Goal: Task Accomplishment & Management: Complete application form

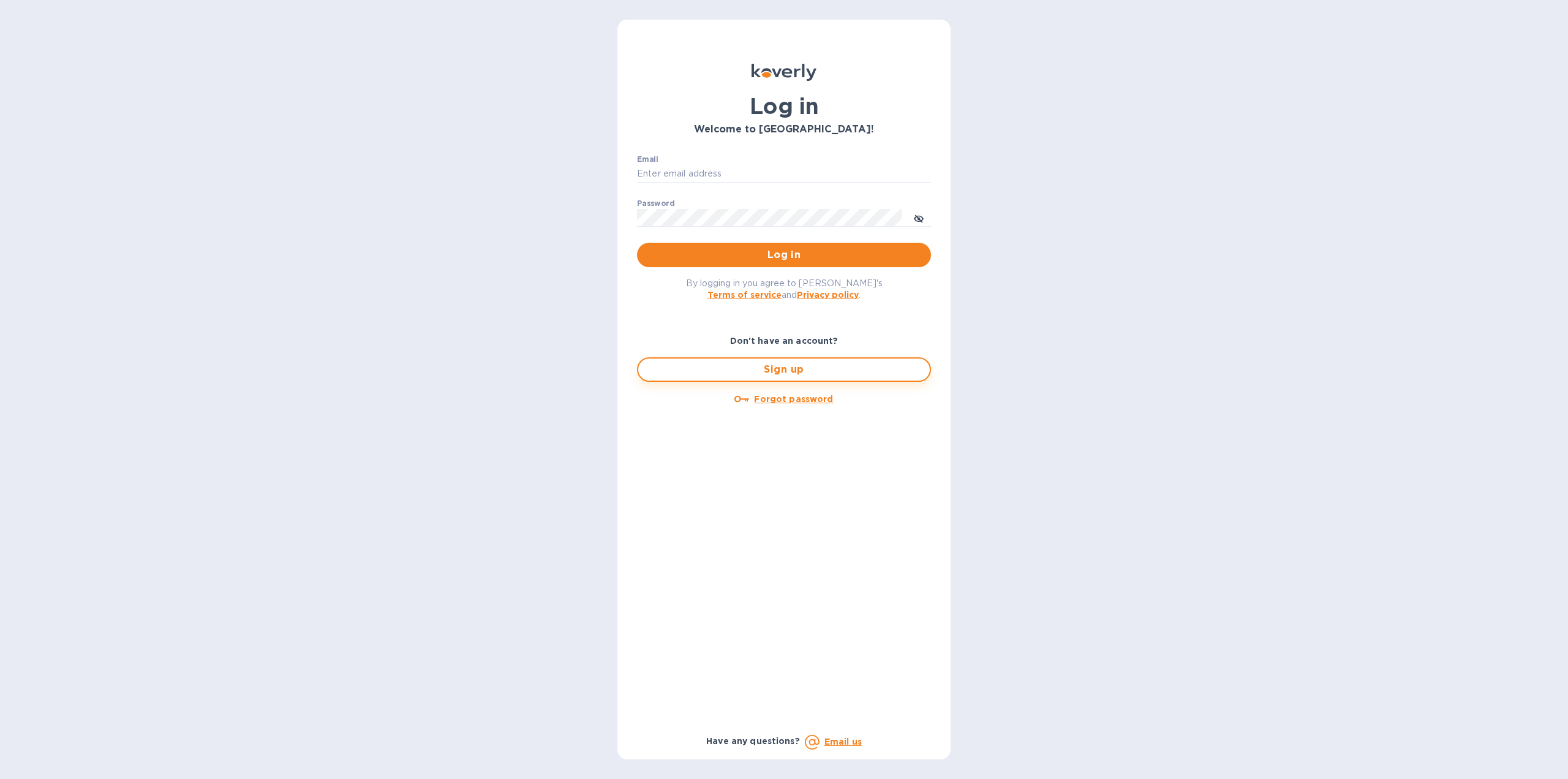
click at [789, 365] on span "Sign up" at bounding box center [784, 369] width 272 height 14
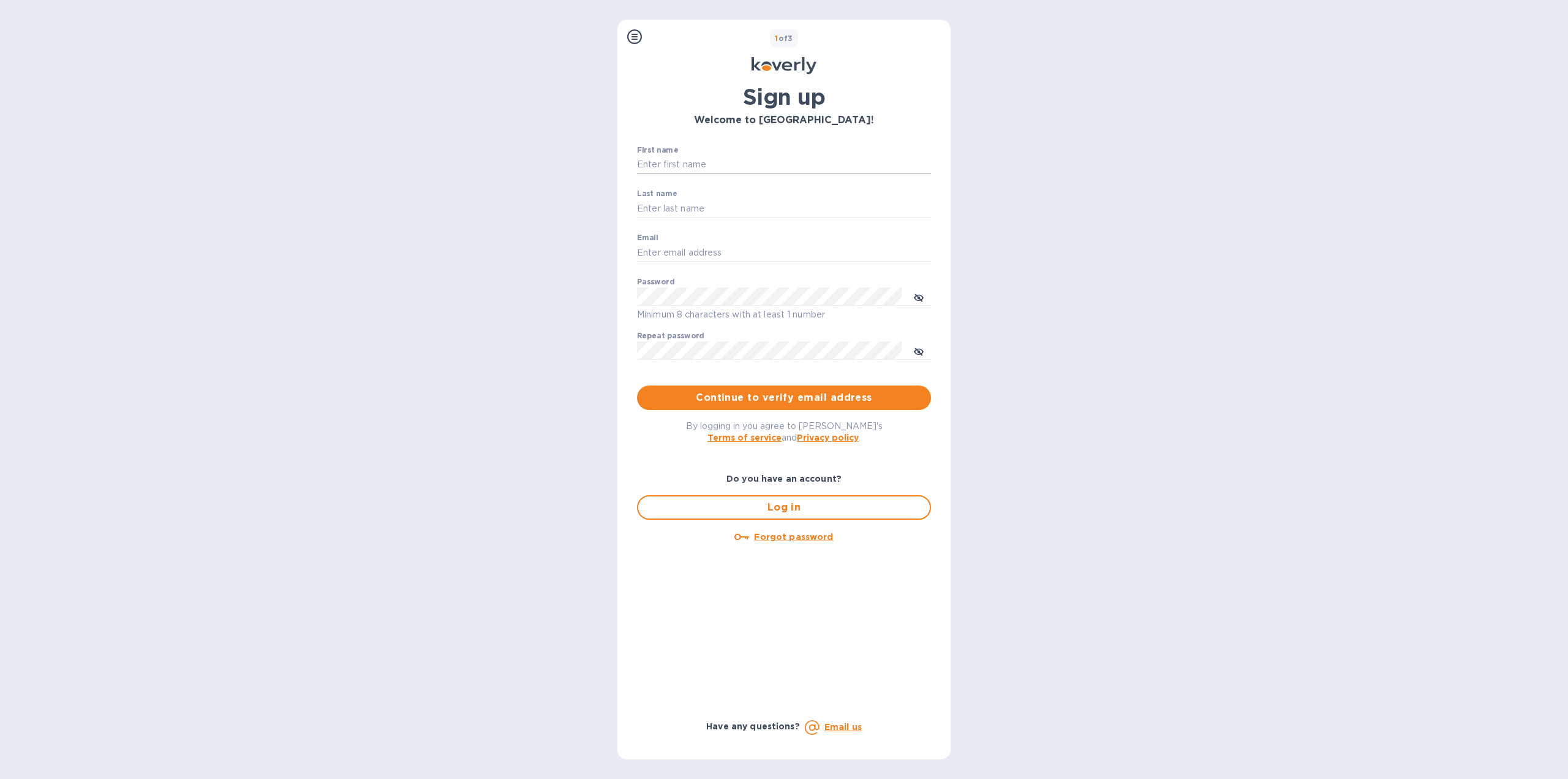
click at [714, 164] on input "First name" at bounding box center [784, 165] width 294 height 19
type input "[PERSON_NAME]"
type input "[EMAIL_ADDRESS][DOMAIN_NAME]"
click at [573, 284] on div "Steps Koverly account Business information Secure your account 1 of 3 Sign up W…" at bounding box center [784, 390] width 1568 height 779
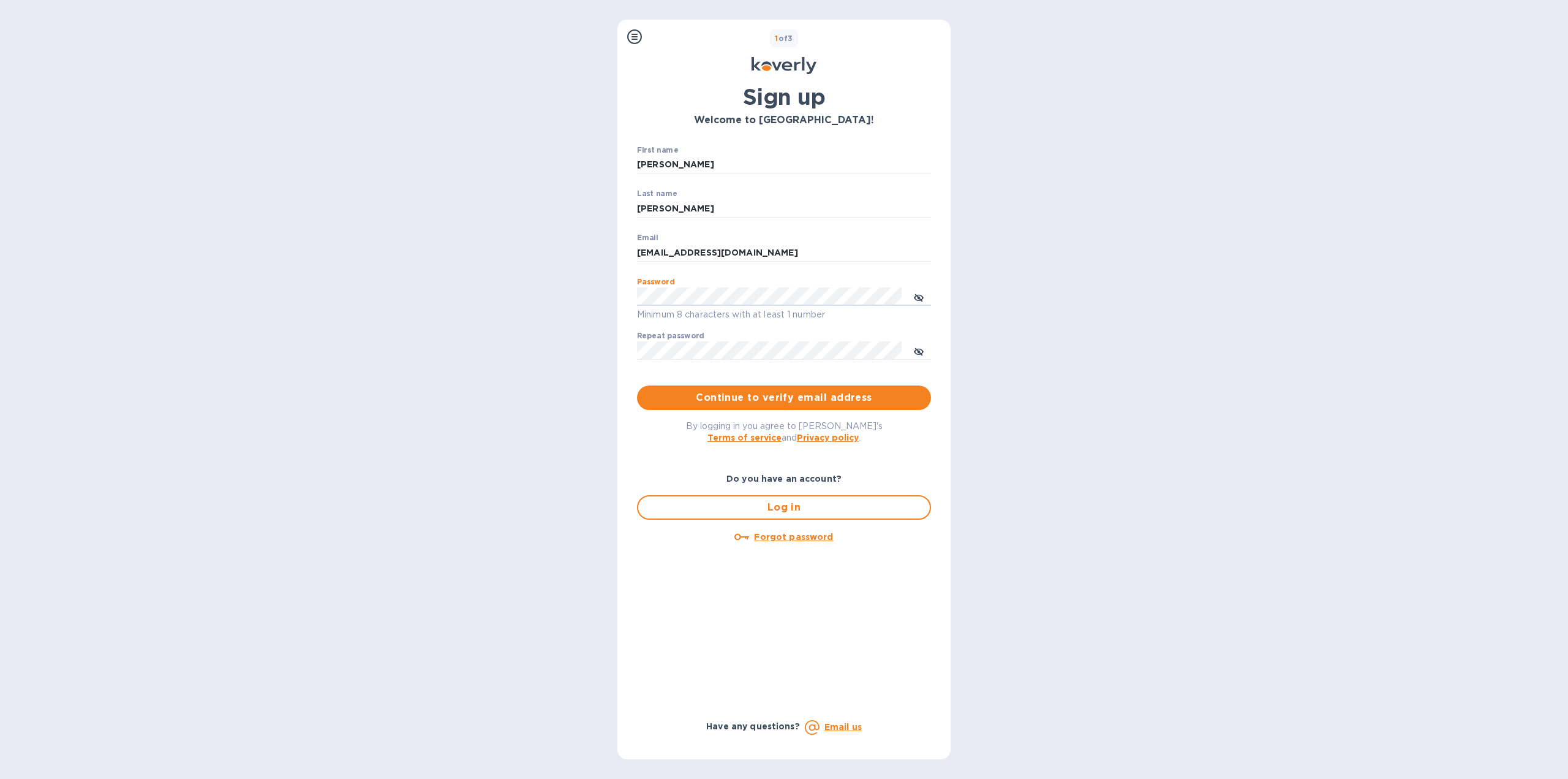
click at [631, 299] on div "First name [PERSON_NAME] ​ Last name [PERSON_NAME] ​ Email [EMAIL_ADDRESS][DOMA…" at bounding box center [784, 277] width 313 height 284
click at [731, 337] on div "Repeat password ​" at bounding box center [784, 353] width 294 height 44
click at [913, 295] on button "toggle password visibility" at bounding box center [918, 296] width 24 height 24
click at [794, 401] on span "Continue to verify email address" at bounding box center [784, 397] width 275 height 14
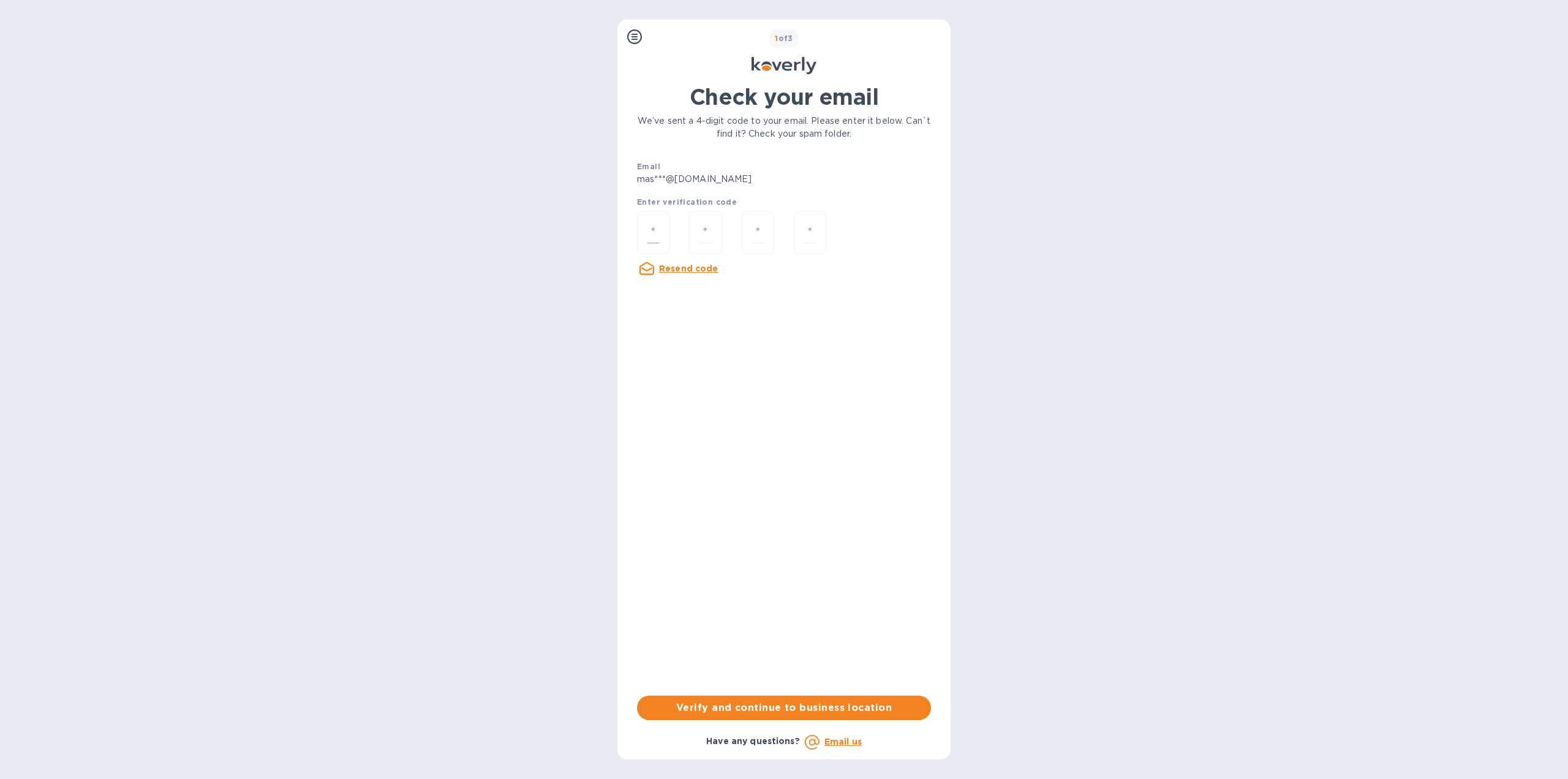
click at [663, 234] on div at bounding box center [653, 233] width 33 height 44
type input "9"
type input "3"
type input "7"
type input "8"
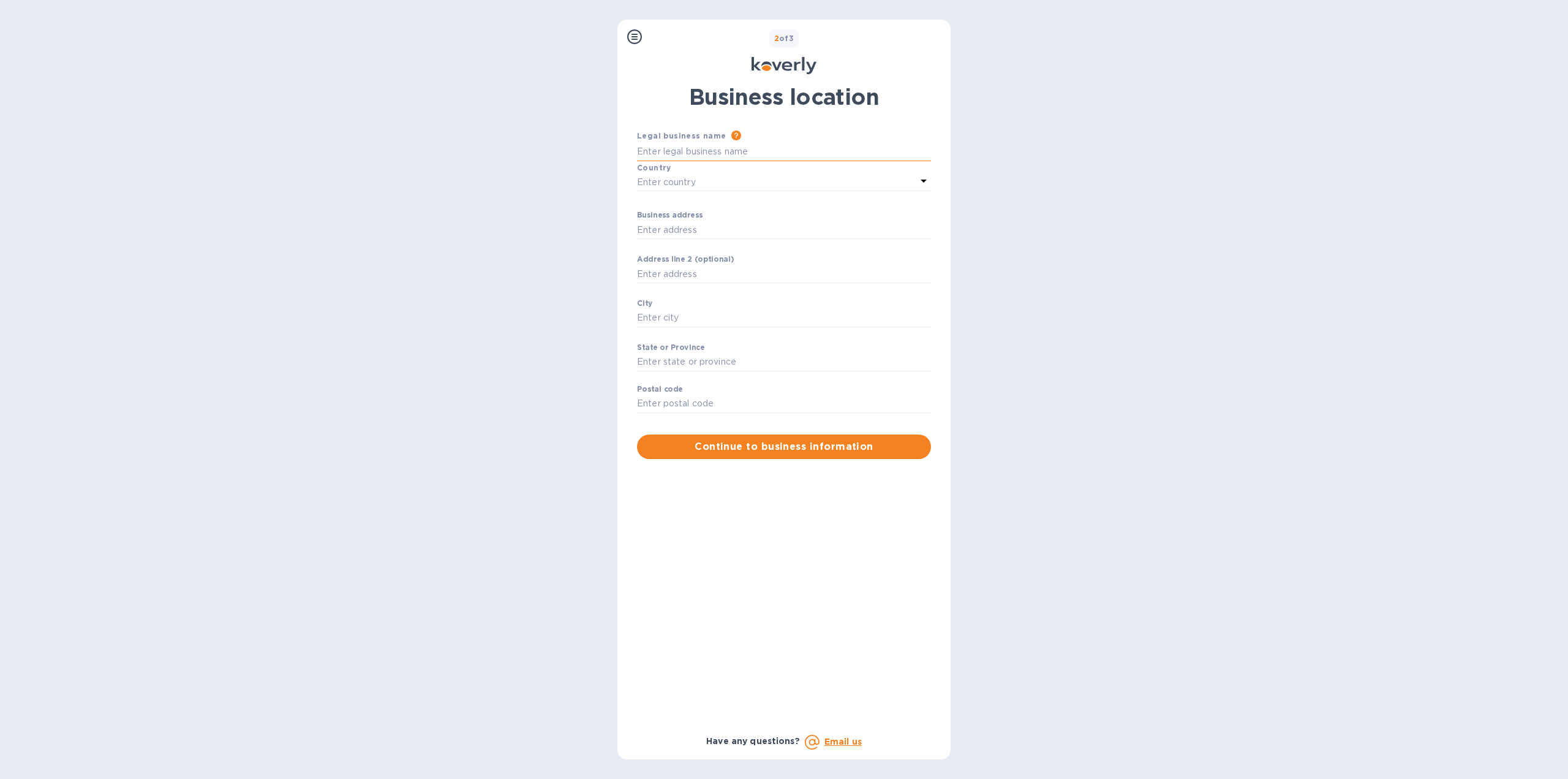
click at [716, 142] on input "Business address" at bounding box center [784, 152] width 294 height 19
type input "[PERSON_NAME] Home Remodel LLC"
drag, startPoint x: 682, startPoint y: 163, endPoint x: 682, endPoint y: 169, distance: 6.0
click at [682, 168] on div "Country" at bounding box center [784, 167] width 294 height 13
click at [682, 170] on div "Country" at bounding box center [784, 167] width 294 height 13
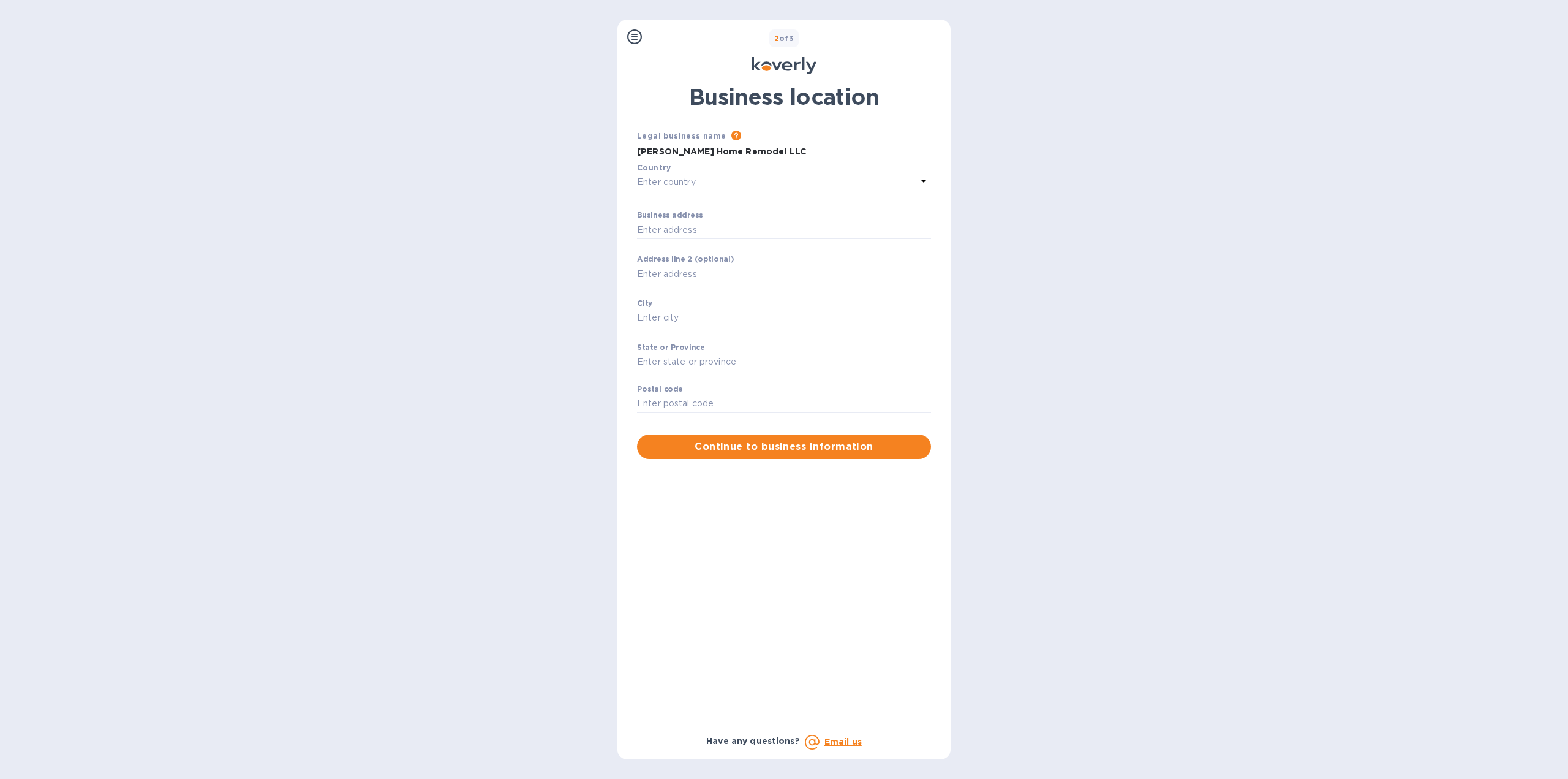
click at [686, 191] on div "Legal business name Please provide the legal name that appears on your SS-4 for…" at bounding box center [784, 293] width 294 height 330
click at [693, 181] on p "Enter country" at bounding box center [666, 182] width 59 height 13
click at [756, 250] on p "[GEOGRAPHIC_DATA]" at bounding box center [789, 251] width 242 height 13
click at [677, 227] on input "Business address" at bounding box center [784, 230] width 294 height 19
type input "[STREET_ADDRESS][PERSON_NAME]"
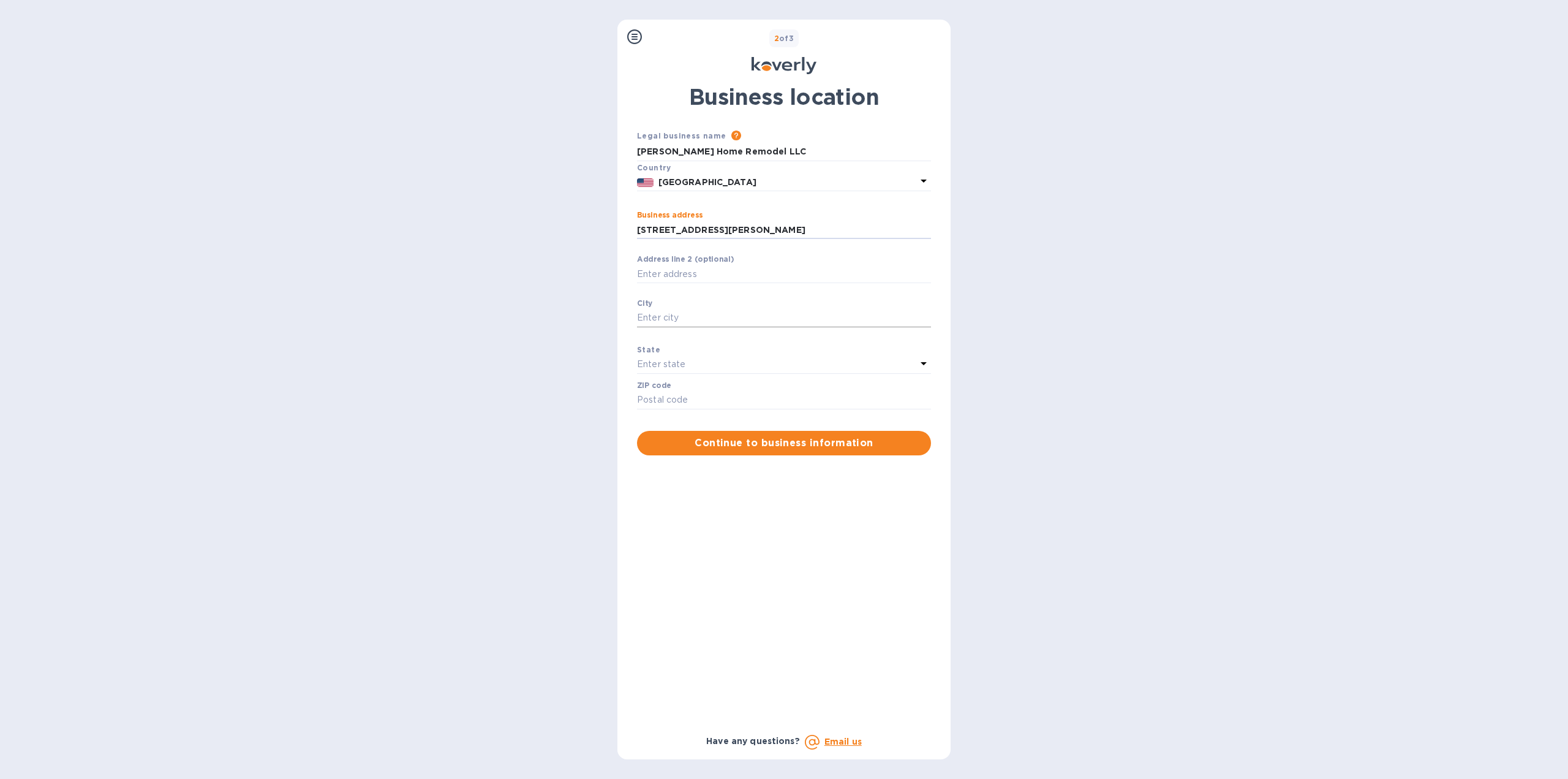
click at [666, 317] on input "Business address" at bounding box center [784, 318] width 294 height 19
type input "[GEOGRAPHIC_DATA]"
type input "97230"
click at [676, 364] on p "Enter state" at bounding box center [661, 363] width 48 height 13
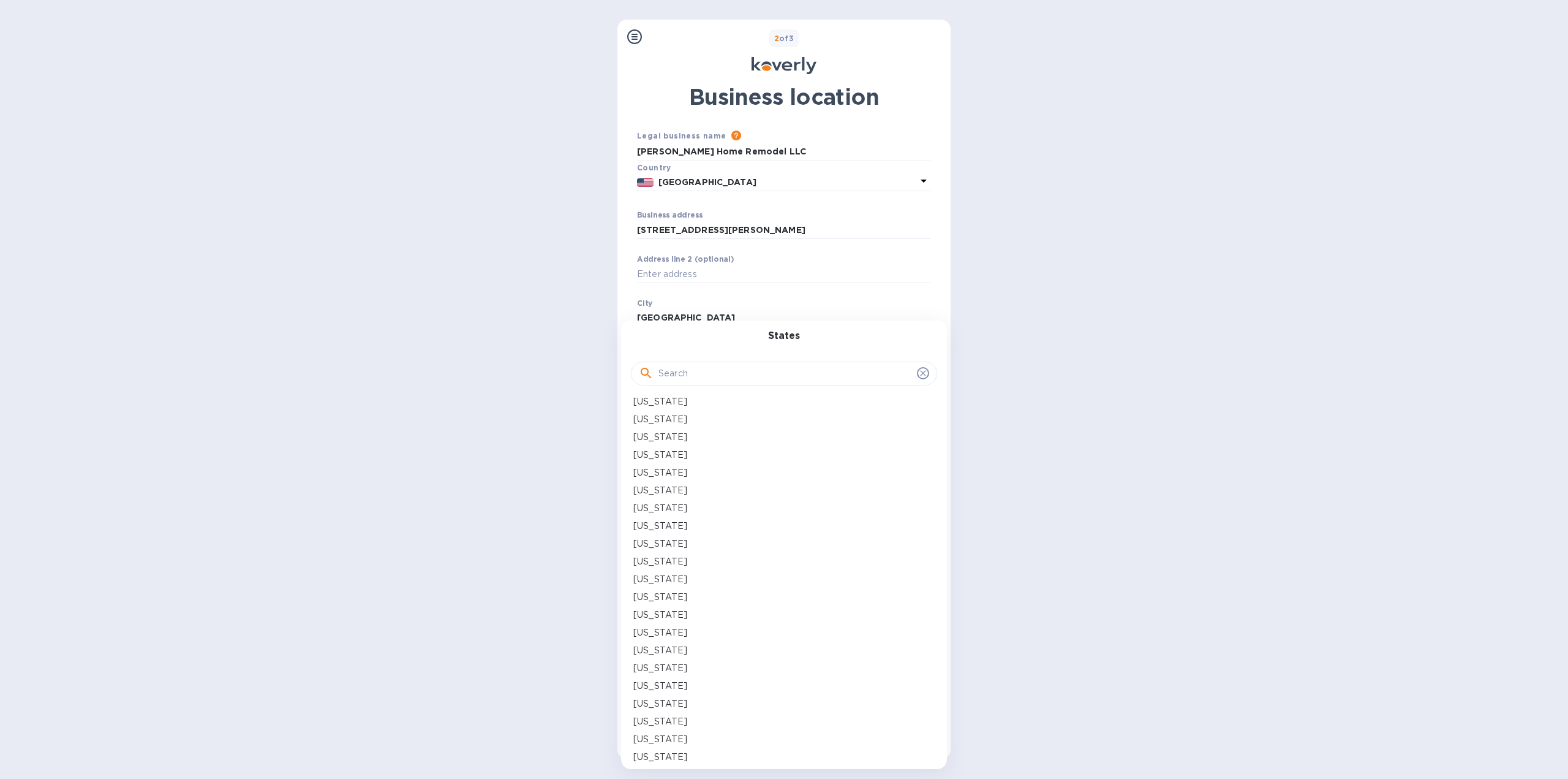
click at [685, 378] on input "text" at bounding box center [784, 373] width 254 height 19
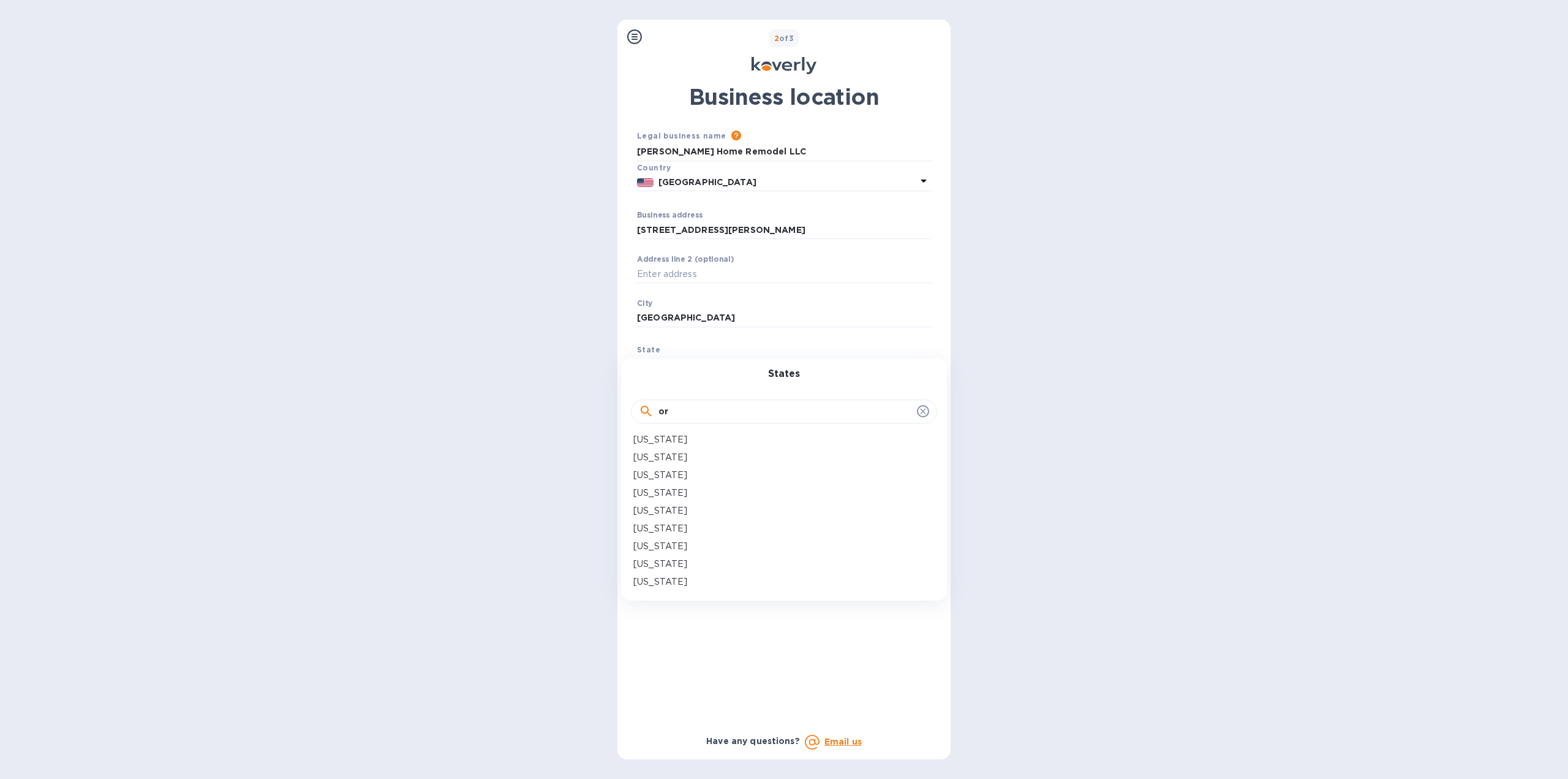
type input "or"
click at [652, 582] on p "[US_STATE]" at bounding box center [661, 581] width 54 height 13
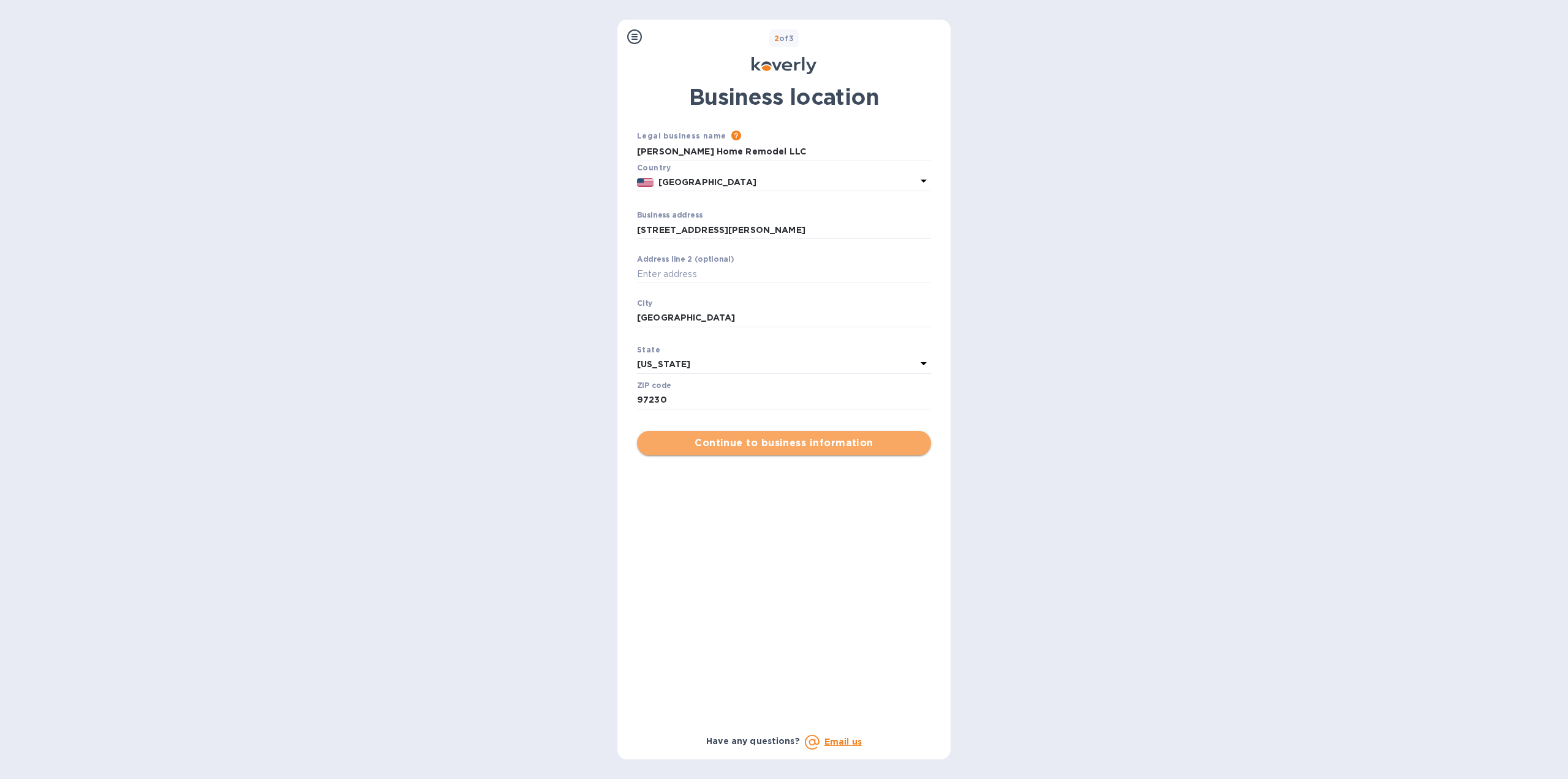
click at [749, 445] on span "Continue to business information" at bounding box center [784, 443] width 275 height 14
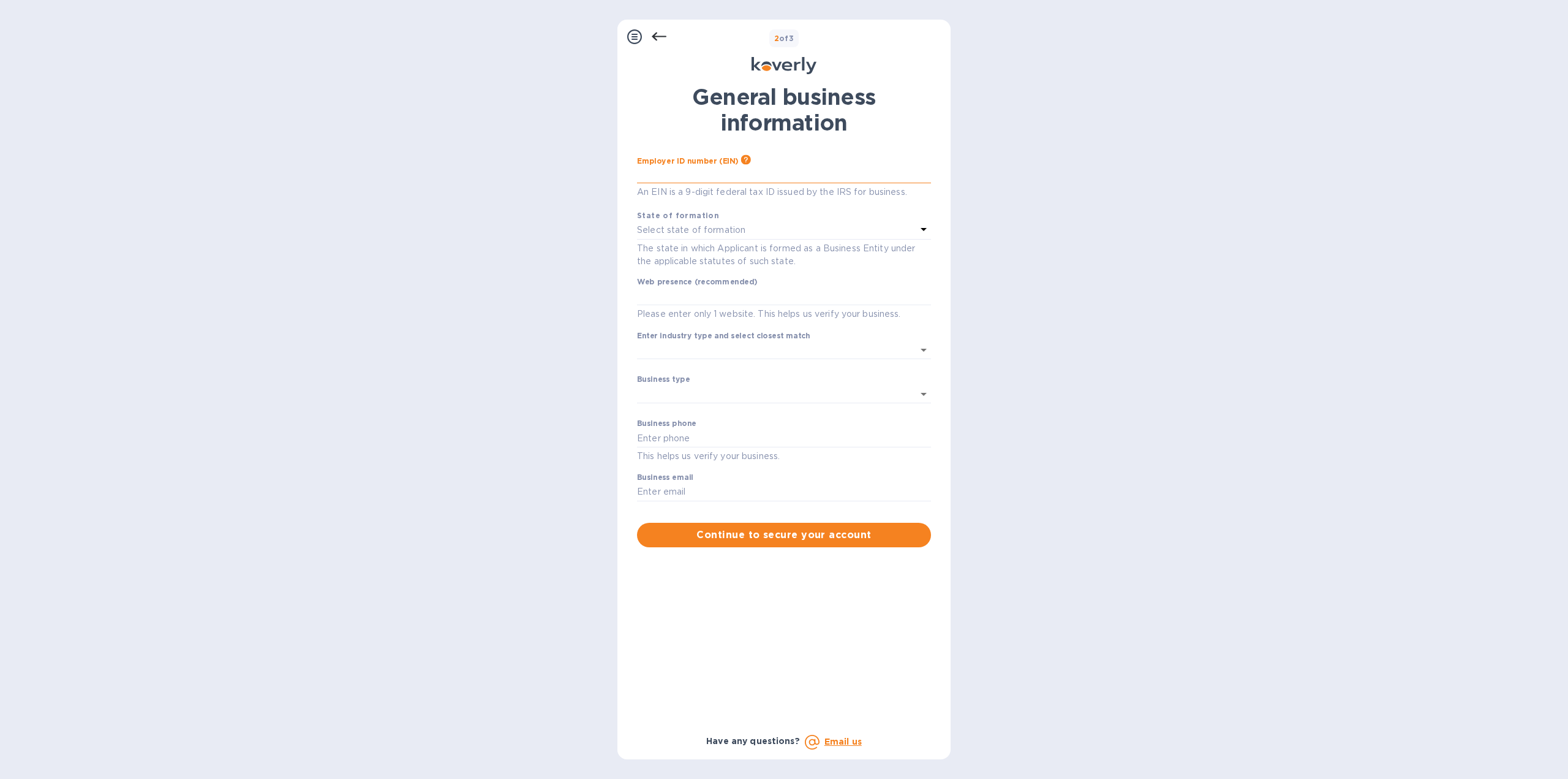
click at [688, 180] on input "text" at bounding box center [784, 175] width 294 height 19
click at [688, 174] on input "text" at bounding box center [784, 175] width 294 height 19
click at [661, 172] on input "text" at bounding box center [784, 175] width 294 height 19
type input "***92"
click at [675, 229] on p "Select state of formation" at bounding box center [691, 229] width 109 height 13
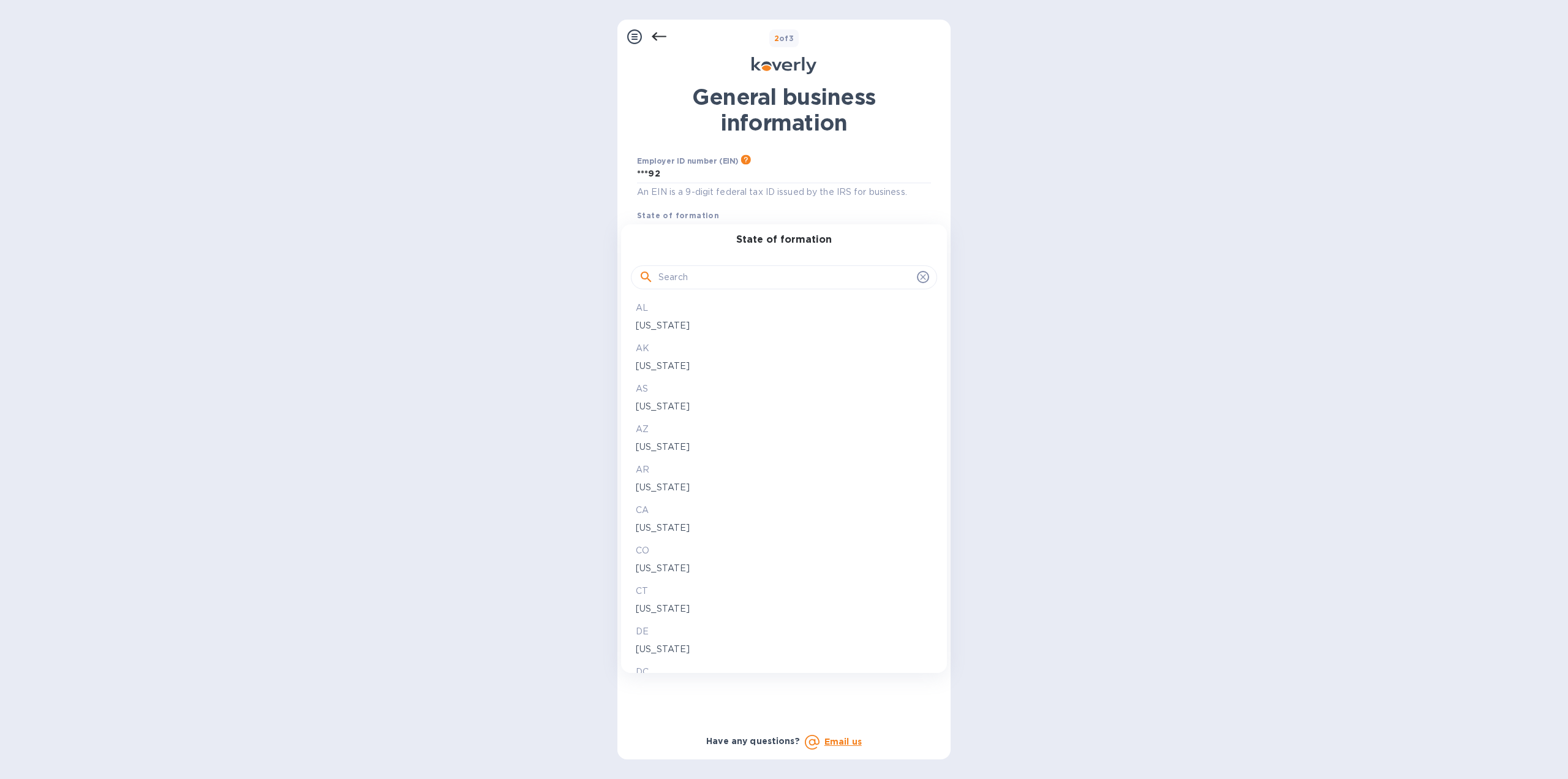
click at [682, 276] on input "text" at bounding box center [784, 277] width 254 height 19
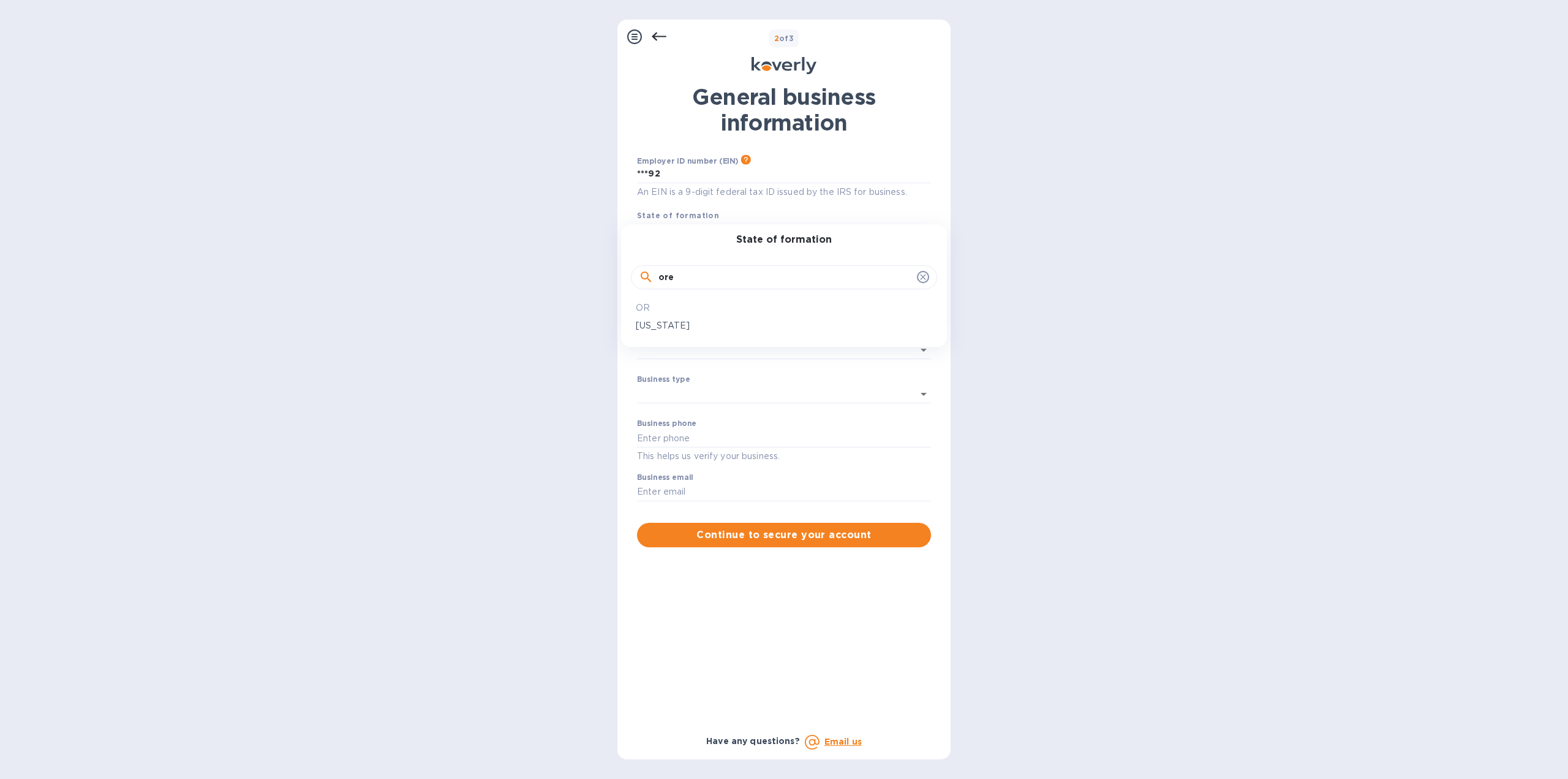
type input "ore"
click at [672, 324] on p "[US_STATE]" at bounding box center [784, 325] width 297 height 13
click at [693, 298] on input "text" at bounding box center [784, 297] width 294 height 19
type input "[DOMAIN_NAME]"
click at [693, 353] on input "Enter industry type and select closest match" at bounding box center [767, 350] width 260 height 18
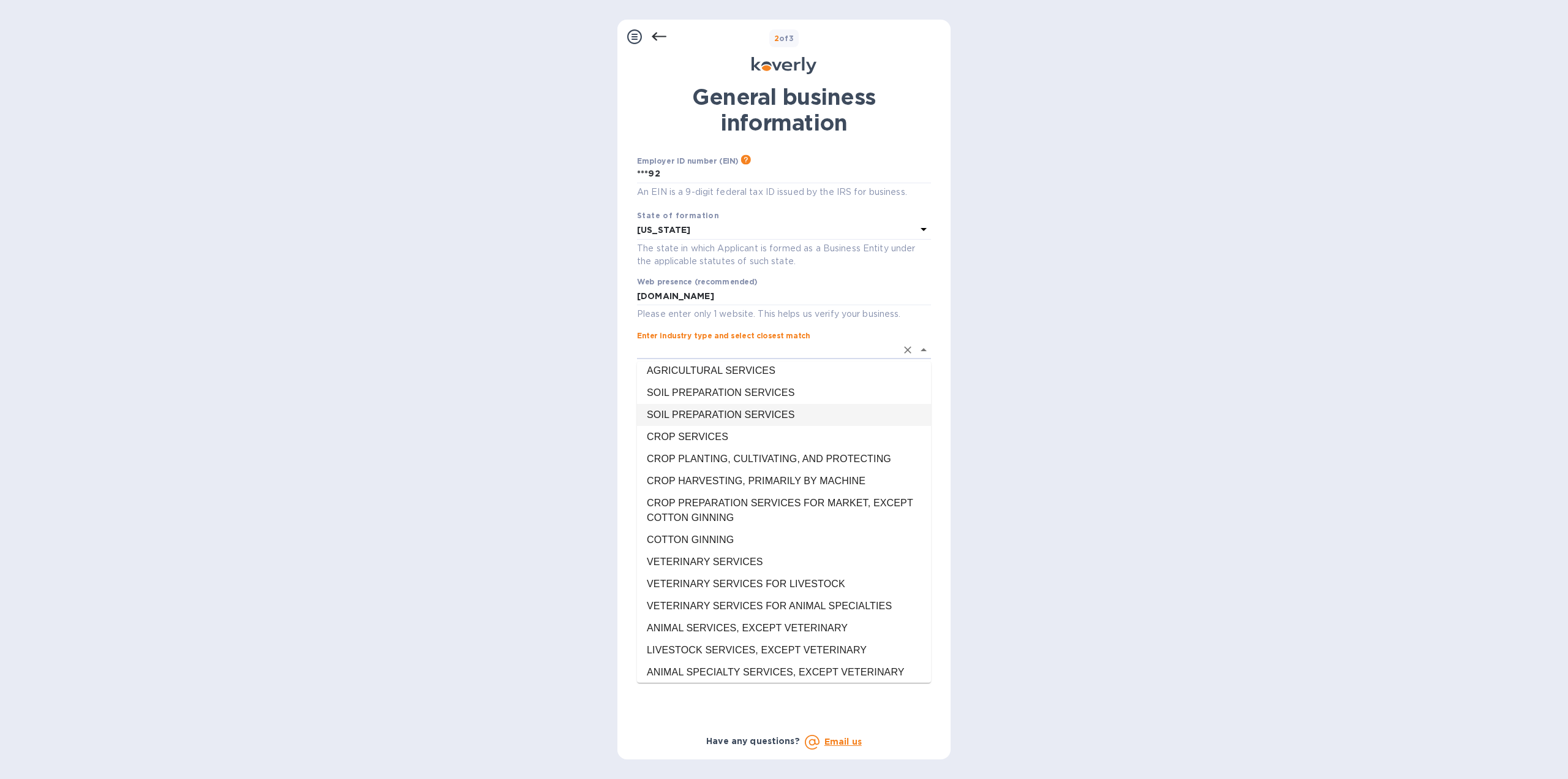
scroll to position [1164, 0]
click at [698, 352] on input "Enter industry type and select closest match" at bounding box center [767, 350] width 260 height 18
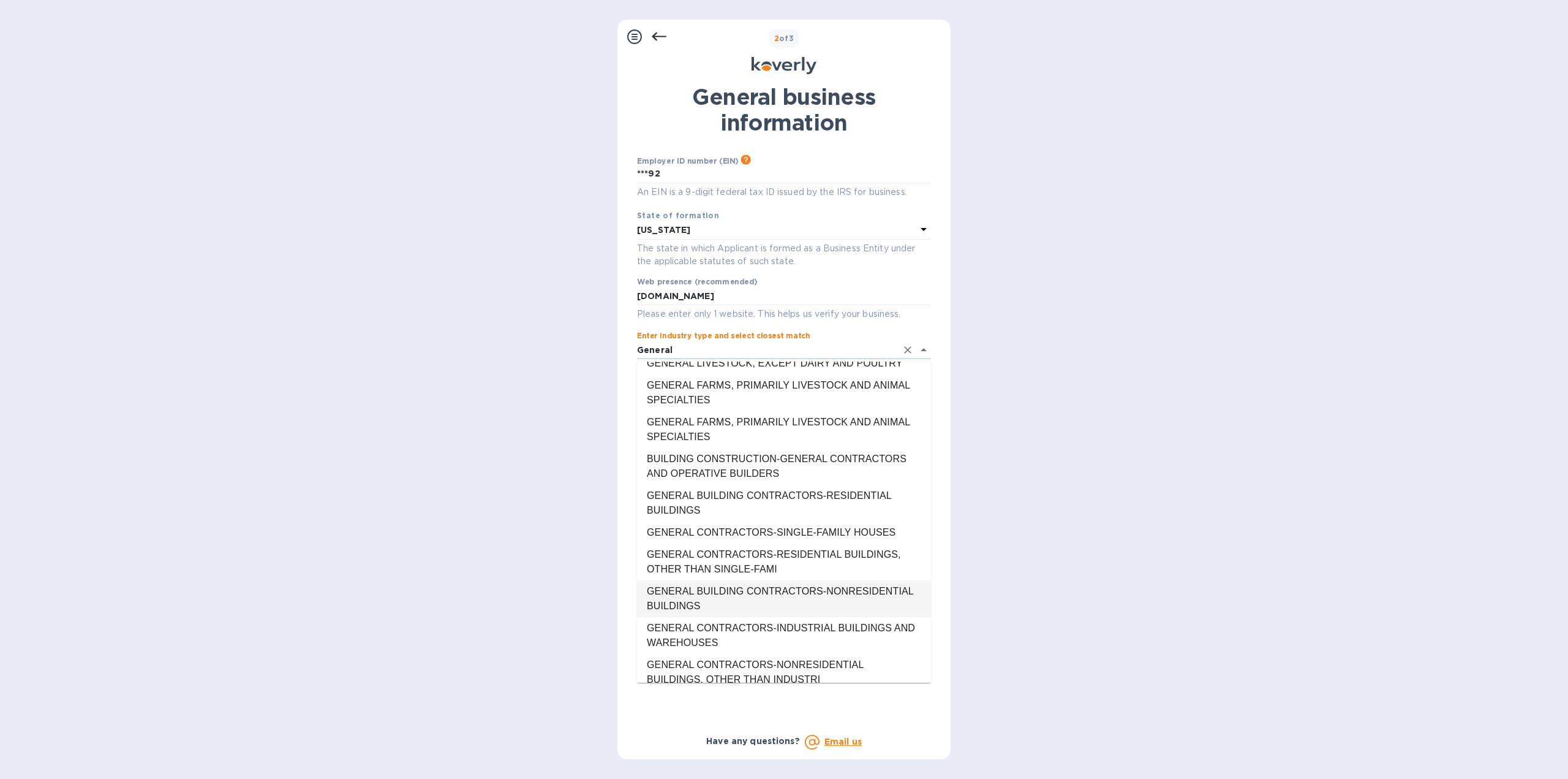
scroll to position [62, 0]
click at [795, 600] on li "GENERAL BUILDING CONTRACTORS-NONRESIDENTIAL BUILDINGS" at bounding box center [784, 596] width 294 height 37
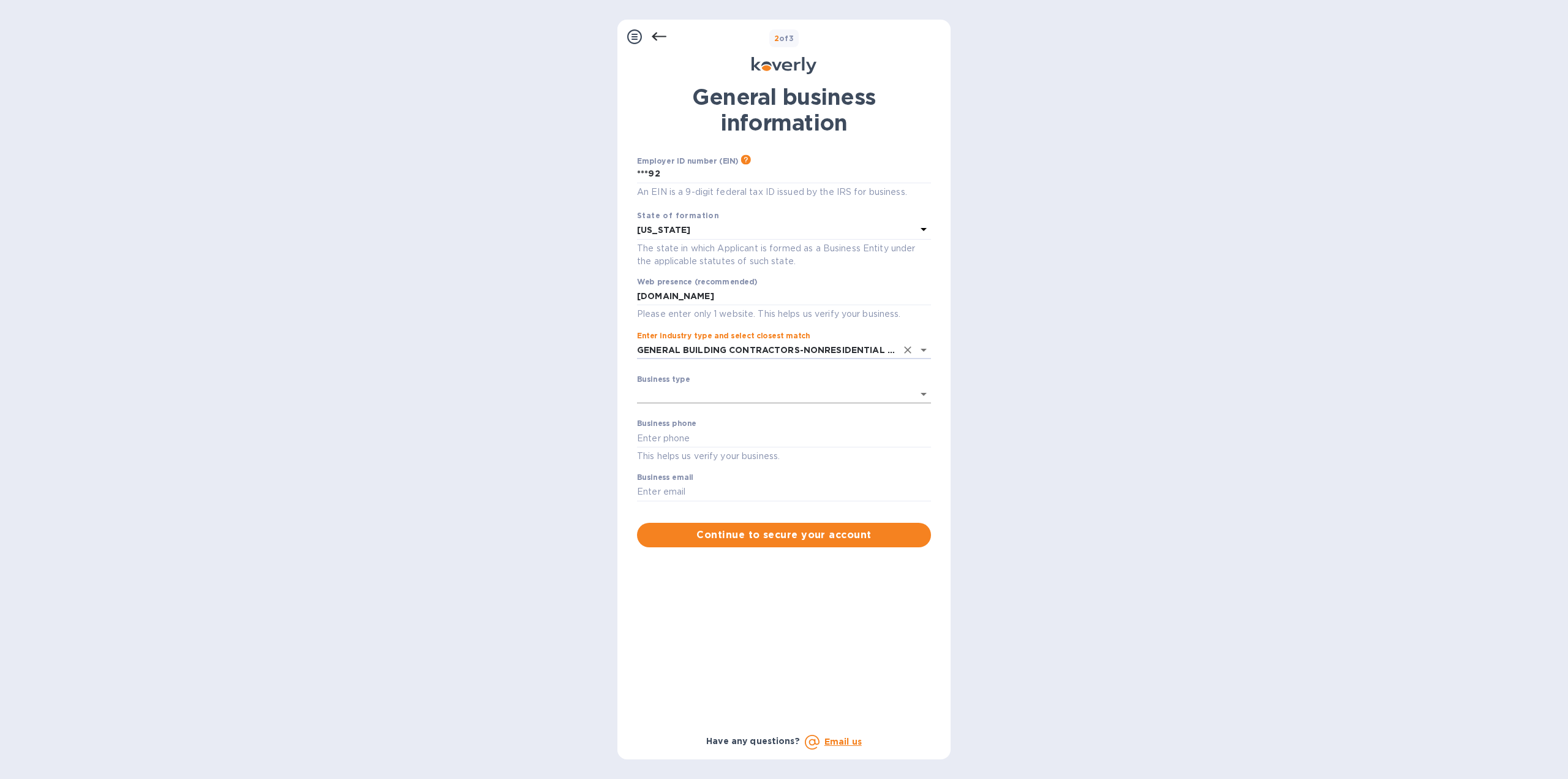
type input "GENERAL BUILDING CONTRACTORS-NONRESIDENTIAL BUILDINGS"
click at [762, 388] on body "Sign up with Koverly Steps Koverly account Business information Secure your acc…" at bounding box center [784, 390] width 1568 height 779
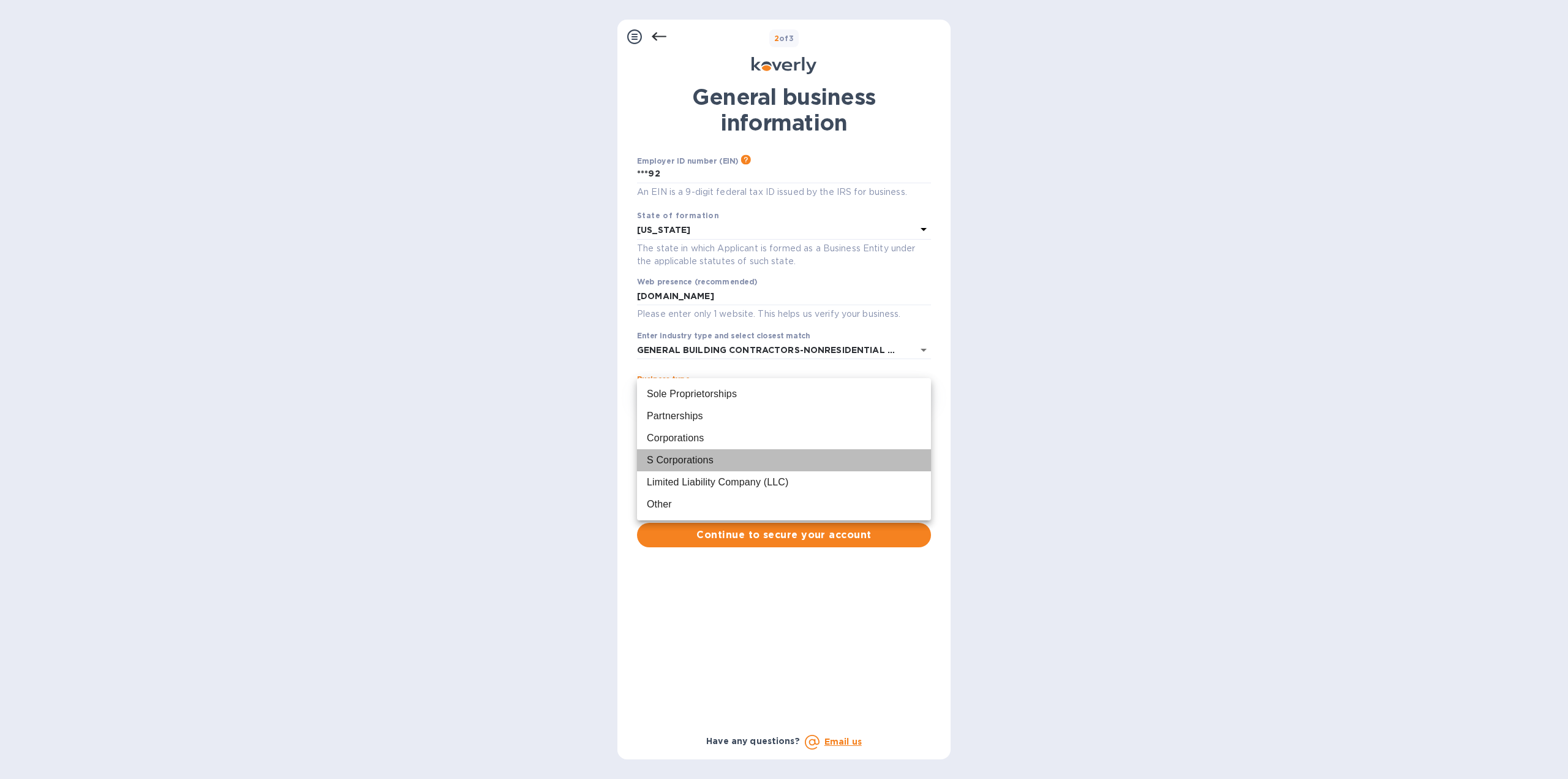
click at [716, 460] on div "S Corporations" at bounding box center [784, 459] width 275 height 14
type input "S Corporations"
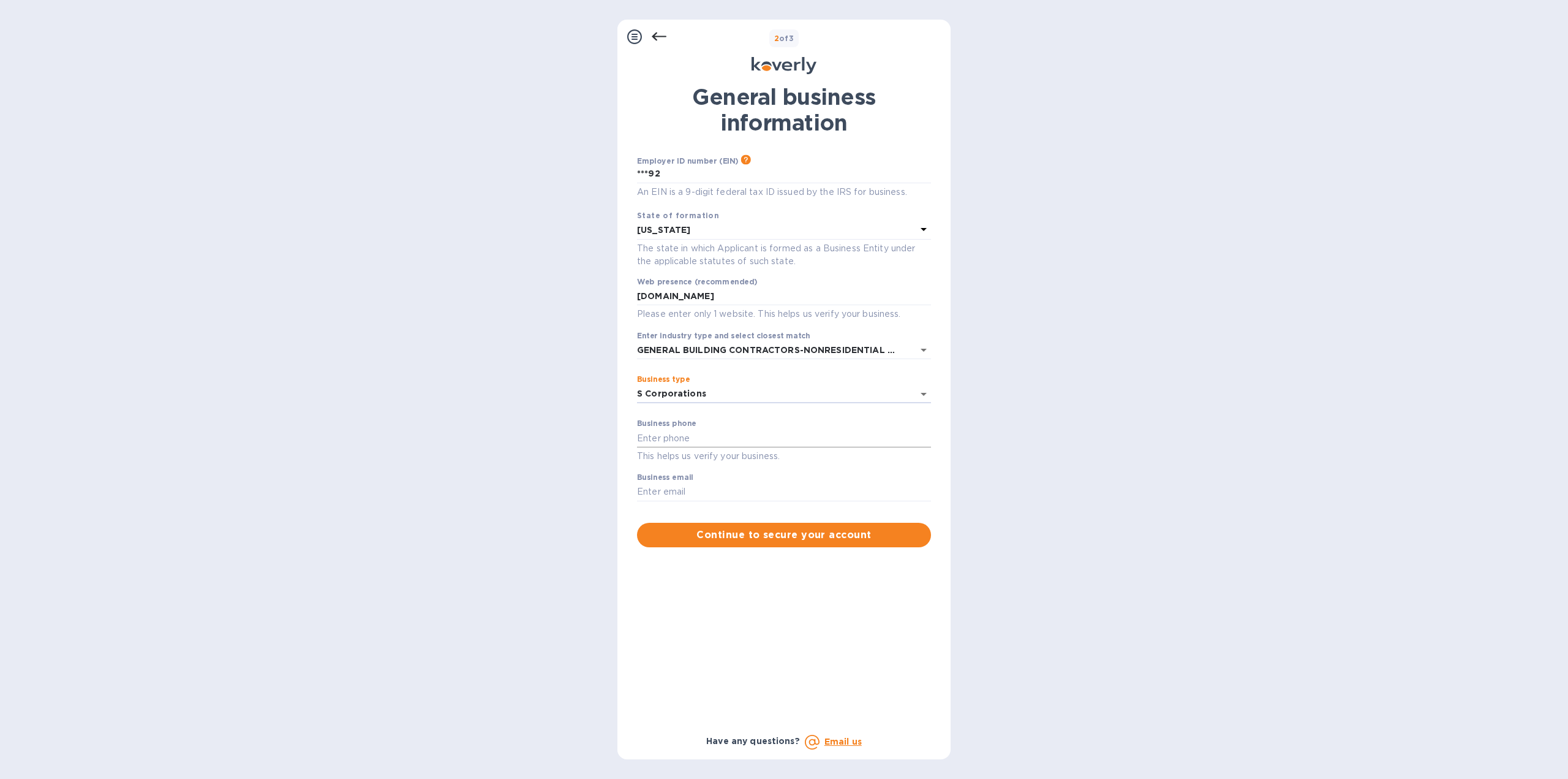
click at [712, 434] on input "text" at bounding box center [784, 438] width 294 height 19
type input "5037347393"
type input "S Corporations"
type input "[EMAIL_ADDRESS][DOMAIN_NAME]"
type input "S Corporations"
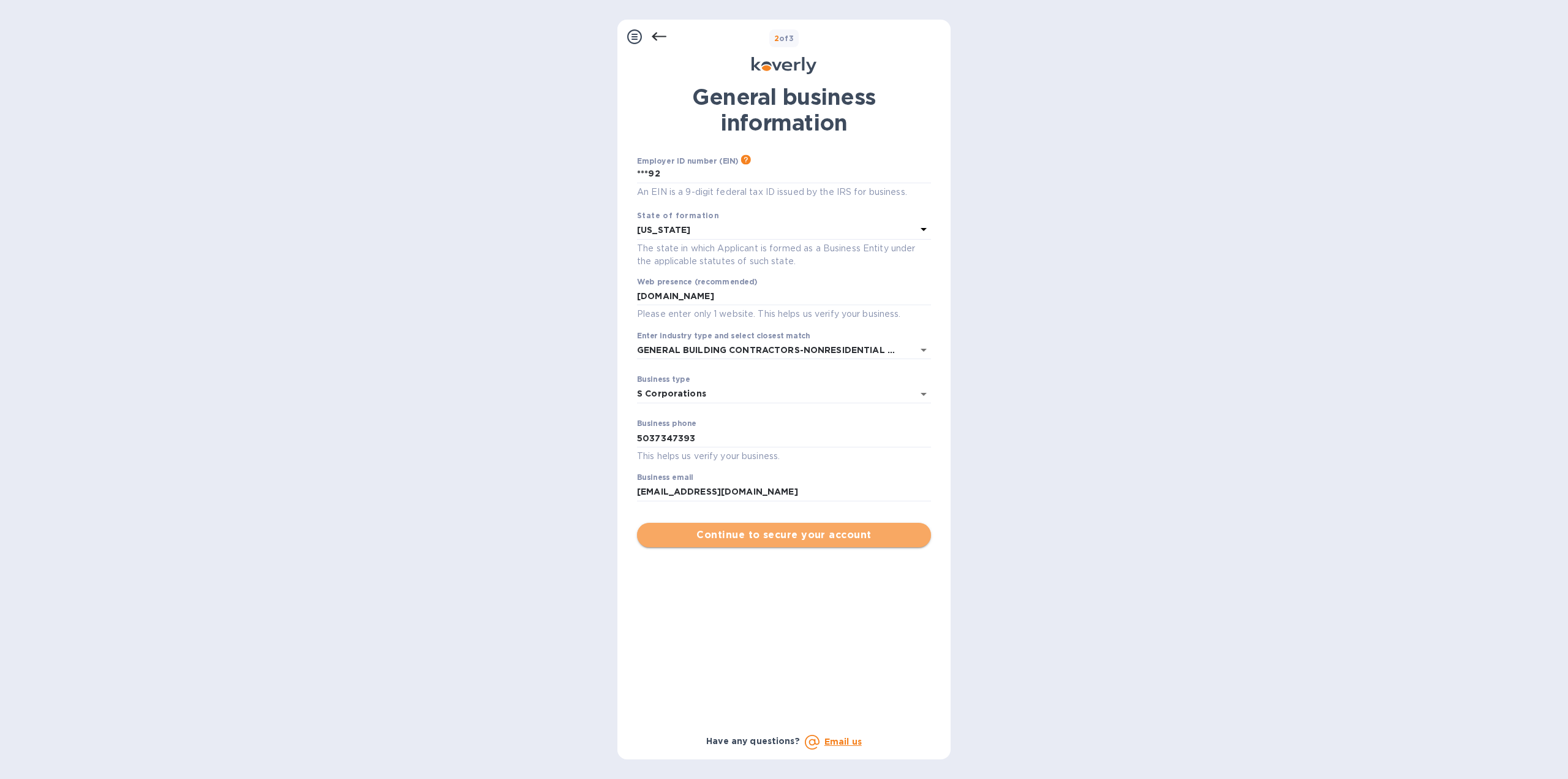
click at [792, 529] on span "Continue to secure your account" at bounding box center [784, 535] width 275 height 14
